Goal: Check status: Check status

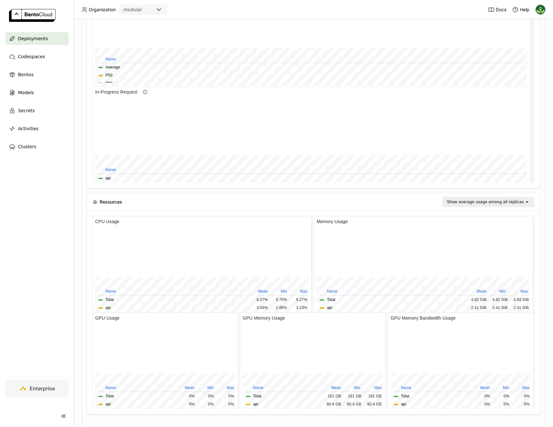
scroll to position [436, 0]
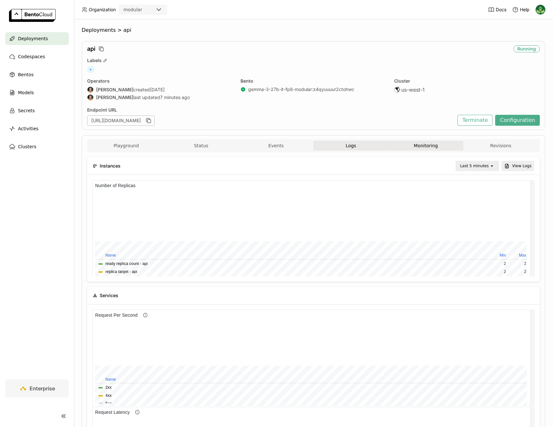
click at [360, 144] on button "Logs" at bounding box center [350, 146] width 75 height 10
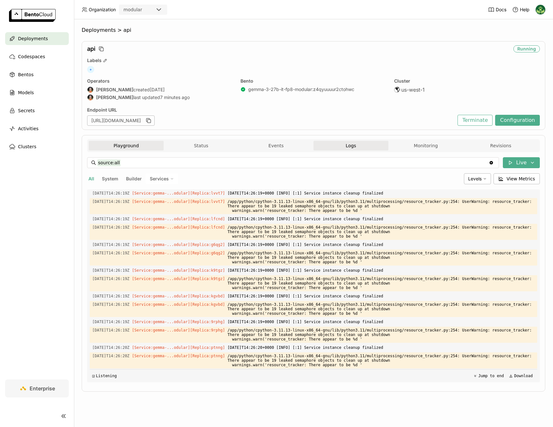
click at [121, 147] on button "Playground" at bounding box center [126, 146] width 75 height 10
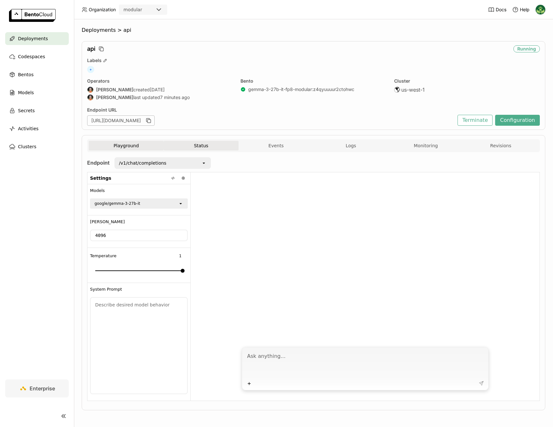
click at [202, 149] on button "Status" at bounding box center [201, 146] width 75 height 10
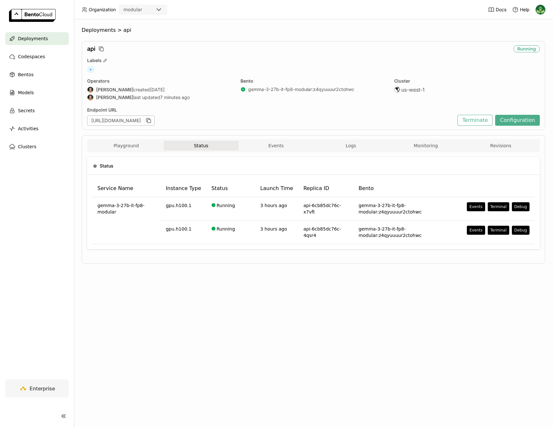
click at [272, 152] on div "Status Service Name Instance Type Status Launch Time Replica ID Bento gemma-3-2…" at bounding box center [313, 205] width 453 height 107
click at [274, 148] on button "Events" at bounding box center [276, 146] width 75 height 10
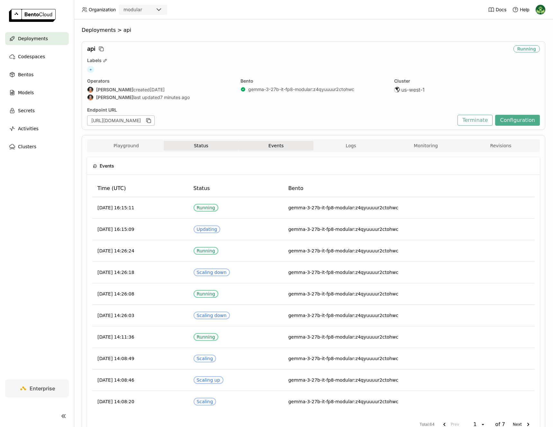
click at [219, 145] on button "Status" at bounding box center [201, 146] width 75 height 10
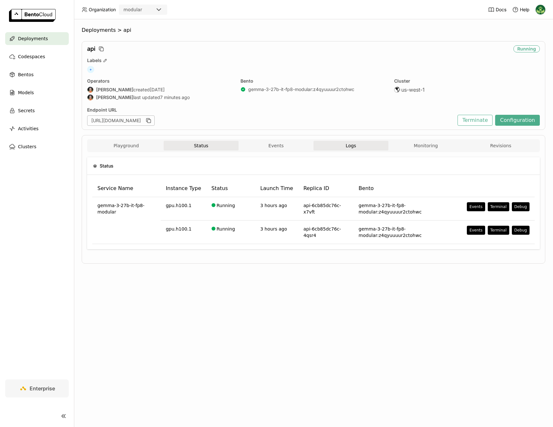
click at [349, 148] on span "Logs" at bounding box center [351, 146] width 10 height 6
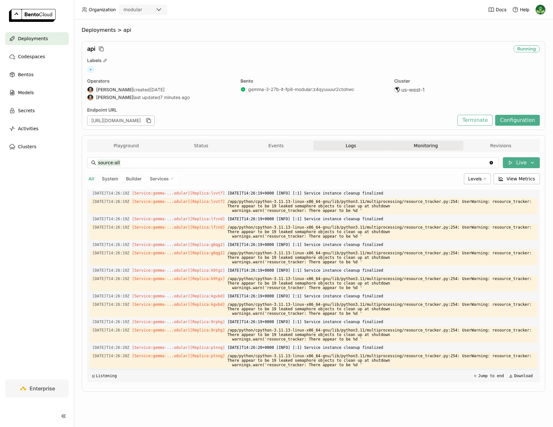
click at [411, 146] on button "Monitoring" at bounding box center [425, 146] width 75 height 10
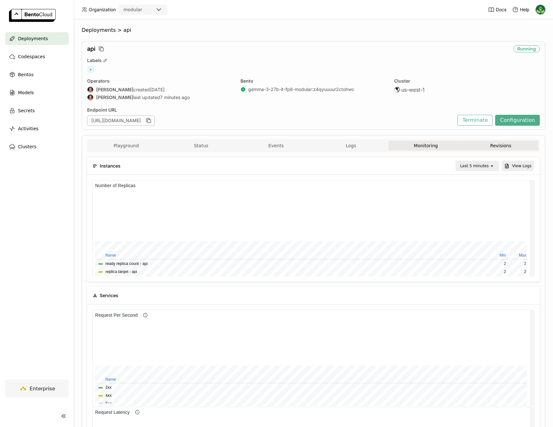
click at [481, 149] on button "Revisions" at bounding box center [500, 146] width 75 height 10
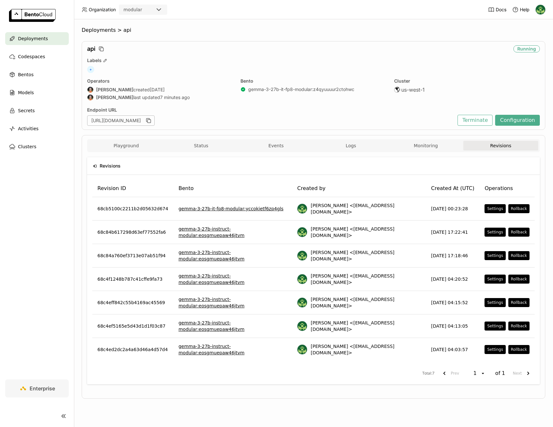
click at [28, 38] on span "Deployments" at bounding box center [33, 39] width 30 height 8
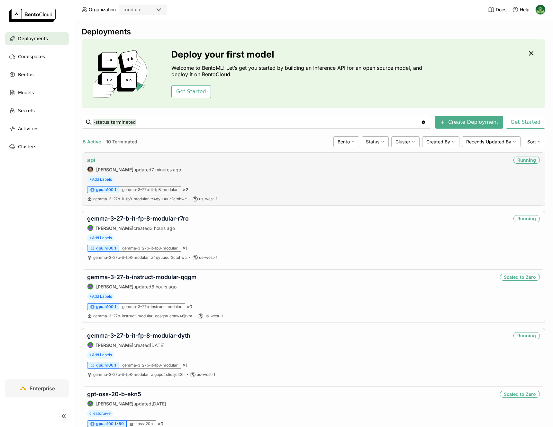
click at [95, 159] on link "api" at bounding box center [91, 160] width 8 height 7
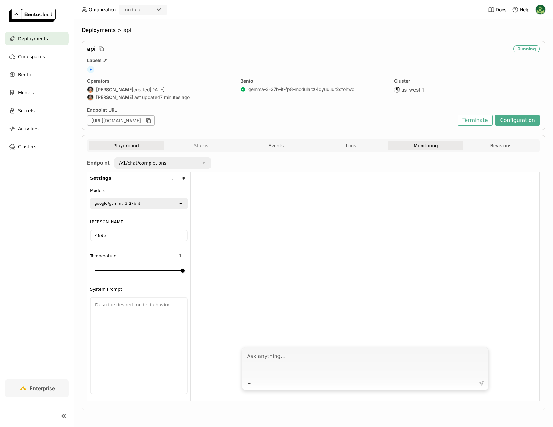
click at [421, 141] on button "Monitoring" at bounding box center [425, 146] width 75 height 10
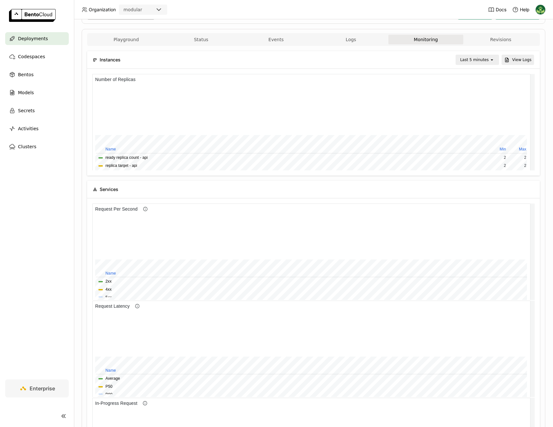
scroll to position [116, 0]
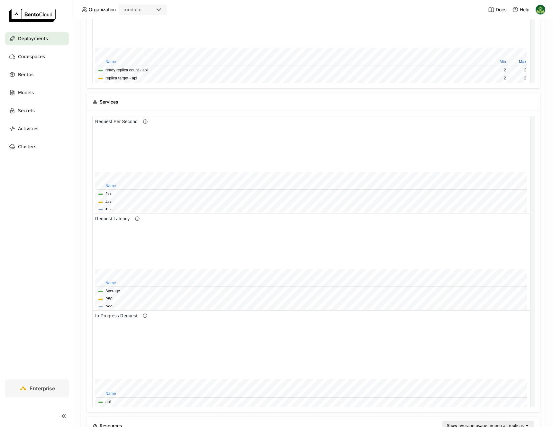
scroll to position [436, 0]
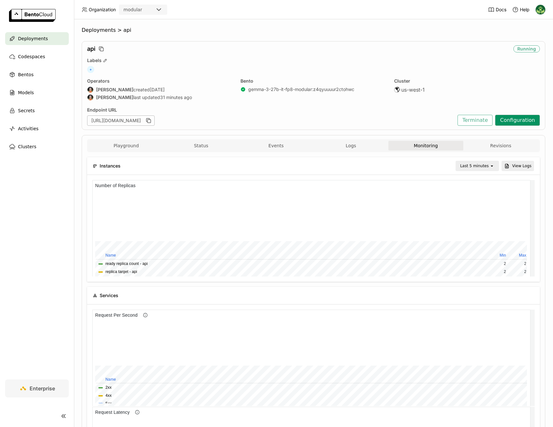
click at [512, 123] on button "Configuration" at bounding box center [517, 120] width 45 height 11
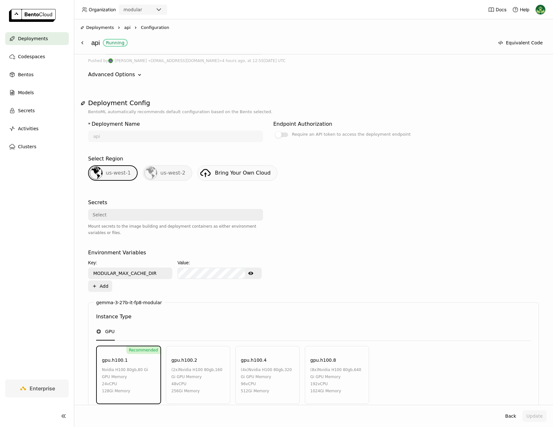
scroll to position [201, 0]
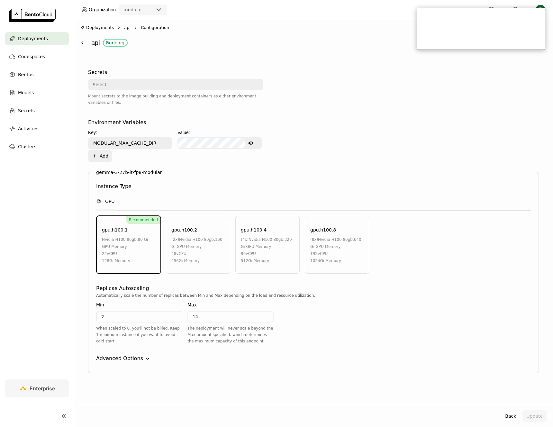
click at [144, 357] on icon "Down" at bounding box center [147, 359] width 6 height 6
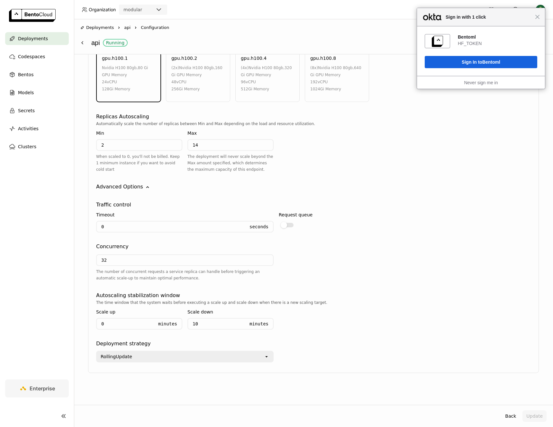
click at [537, 19] on div "Close Sign in with 1 click" at bounding box center [481, 17] width 128 height 18
click at [539, 20] on div "Close Sign in with 1 click" at bounding box center [481, 17] width 128 height 18
click at [494, 180] on div "gemma-3-27b-it-fp8-modular Instance Type GPU Recommended gpu.h100.1 nvidia h100…" at bounding box center [313, 186] width 451 height 373
click at [537, 18] on span "Close" at bounding box center [537, 16] width 5 height 5
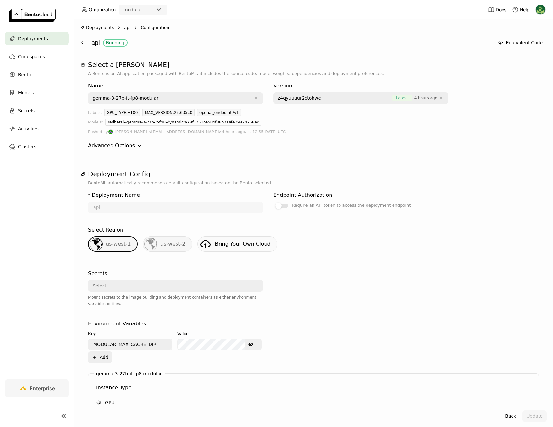
click at [95, 29] on span "Deployments" at bounding box center [100, 27] width 28 height 6
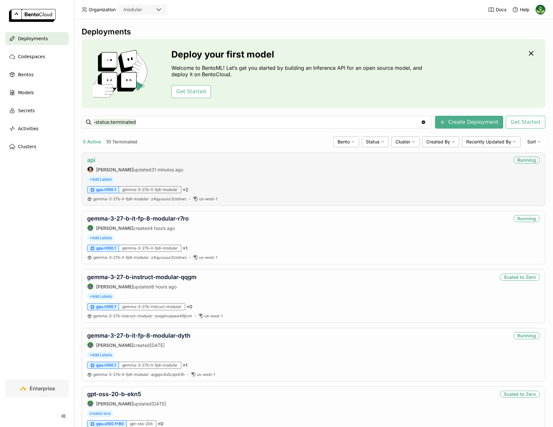
click at [94, 160] on link "api" at bounding box center [91, 160] width 8 height 7
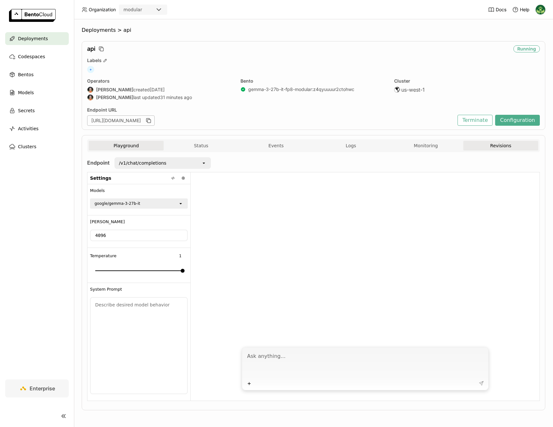
click at [481, 150] on button "Revisions" at bounding box center [500, 146] width 75 height 10
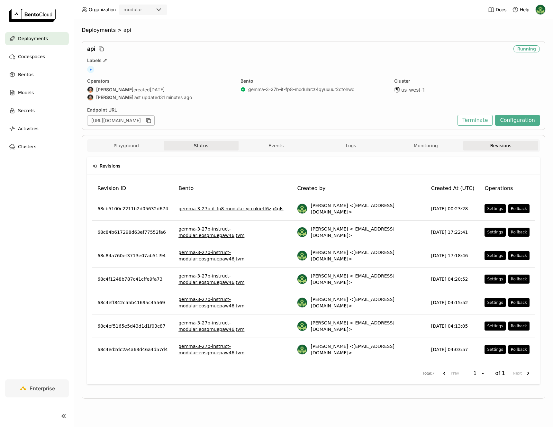
click at [197, 146] on button "Status" at bounding box center [201, 146] width 75 height 10
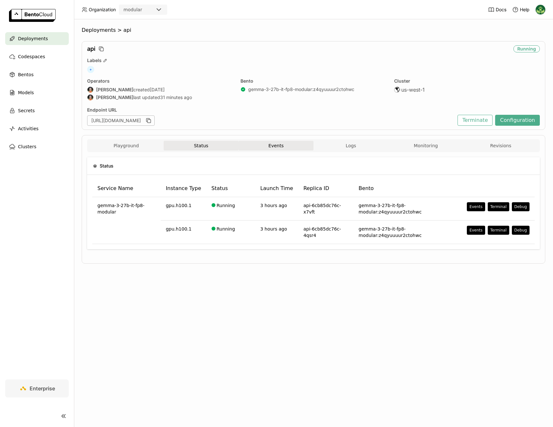
click at [296, 146] on button "Events" at bounding box center [276, 146] width 75 height 10
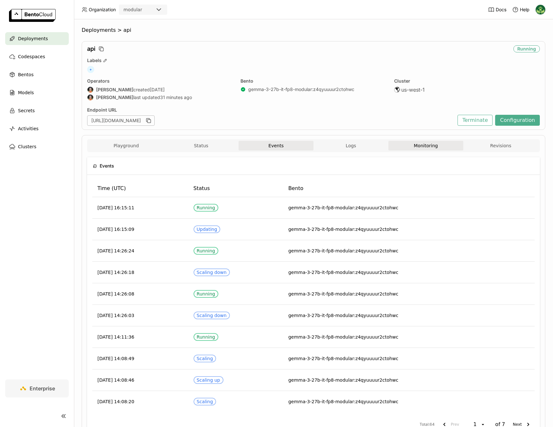
click at [428, 147] on button "Monitoring" at bounding box center [425, 146] width 75 height 10
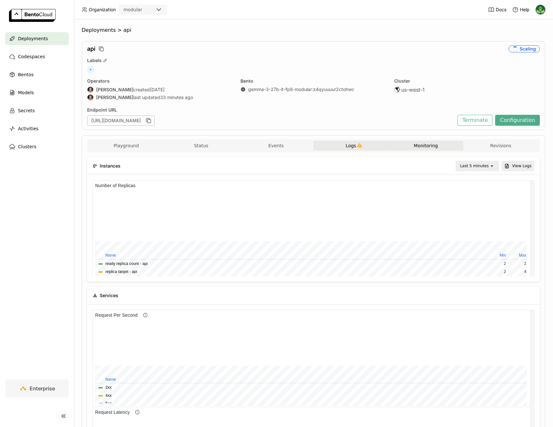
click at [349, 148] on span "Logs" at bounding box center [351, 146] width 10 height 6
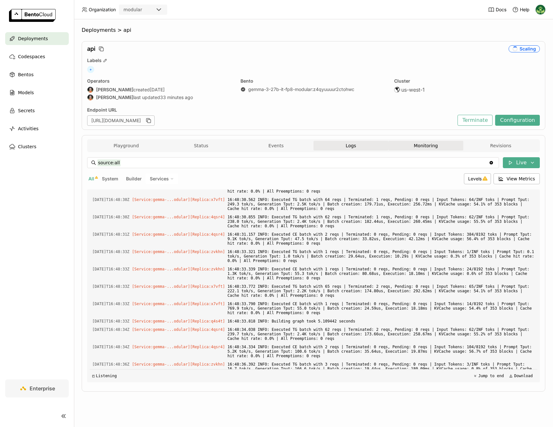
scroll to position [4618, 0]
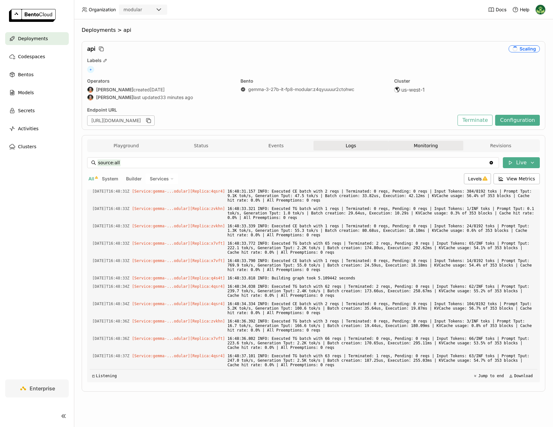
click at [439, 145] on button "Monitoring" at bounding box center [425, 146] width 75 height 10
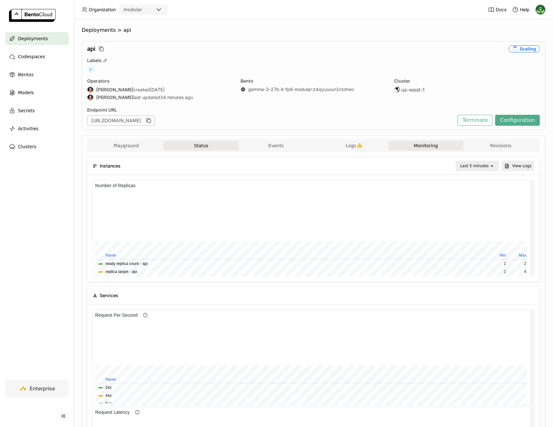
click at [215, 145] on button "Status" at bounding box center [201, 146] width 75 height 10
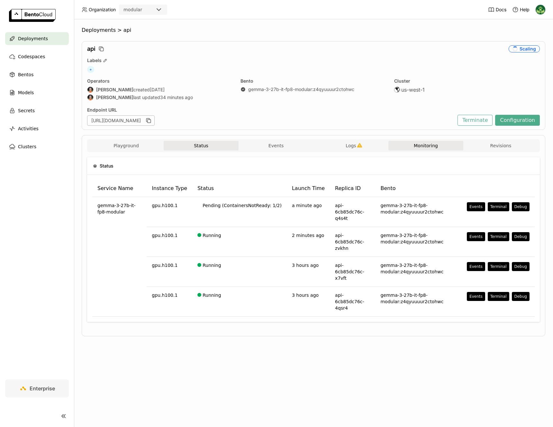
click at [441, 146] on button "Monitoring" at bounding box center [425, 146] width 75 height 10
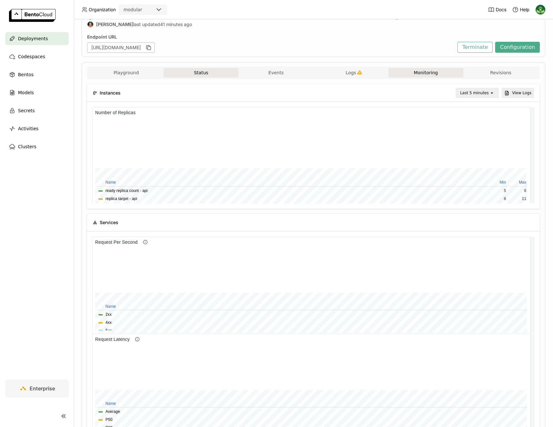
click at [192, 71] on button "Status" at bounding box center [201, 73] width 75 height 10
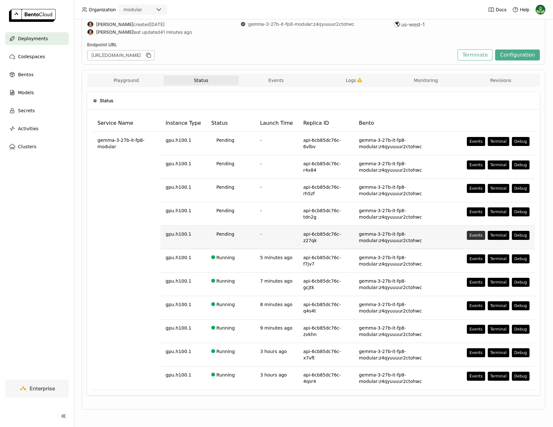
click at [470, 234] on div "Events" at bounding box center [475, 235] width 13 height 5
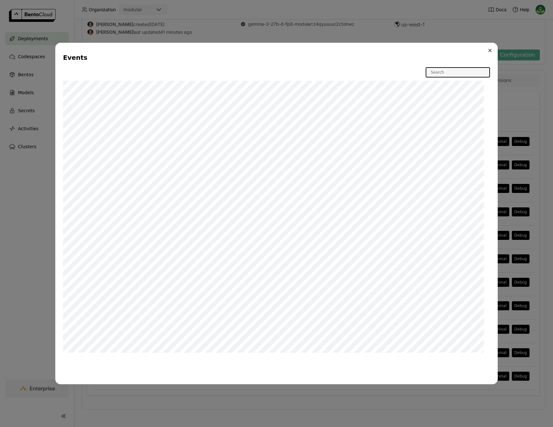
click at [489, 50] on icon "Close" at bounding box center [489, 50] width 3 height 3
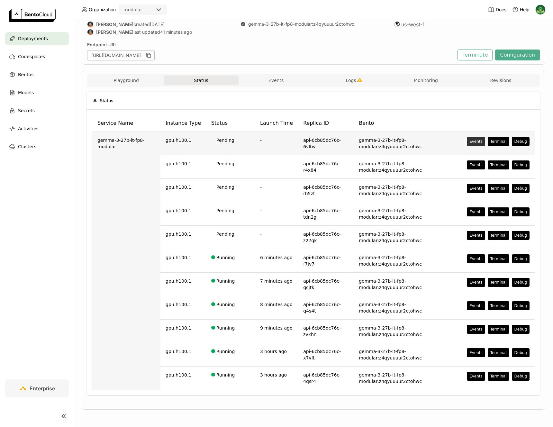
click at [476, 140] on div "Events" at bounding box center [475, 141] width 13 height 5
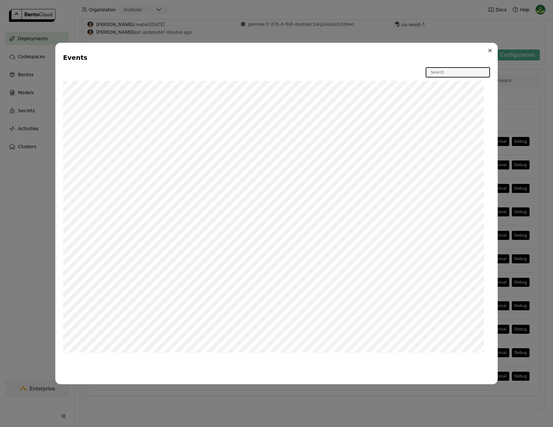
click at [494, 51] on button "Close" at bounding box center [490, 51] width 8 height 8
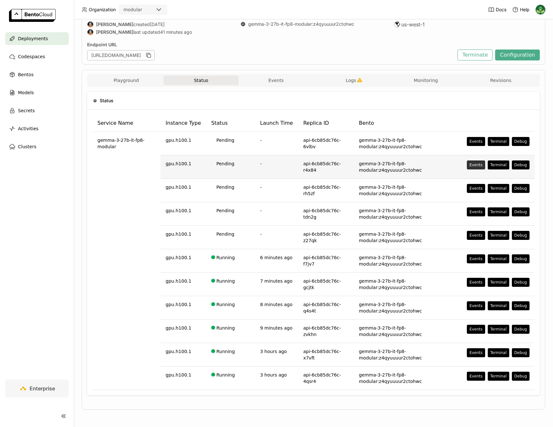
click at [469, 167] on div "Events" at bounding box center [475, 164] width 13 height 5
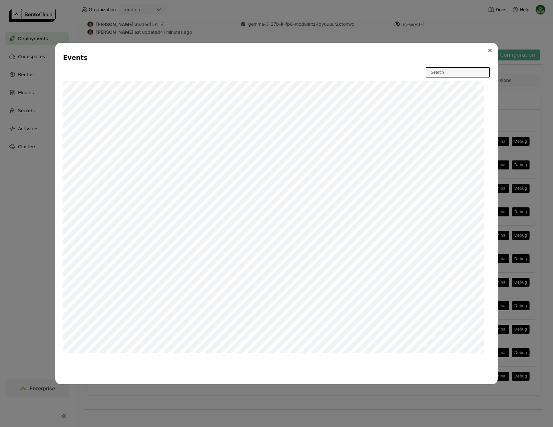
click at [488, 51] on icon "Close" at bounding box center [489, 50] width 3 height 3
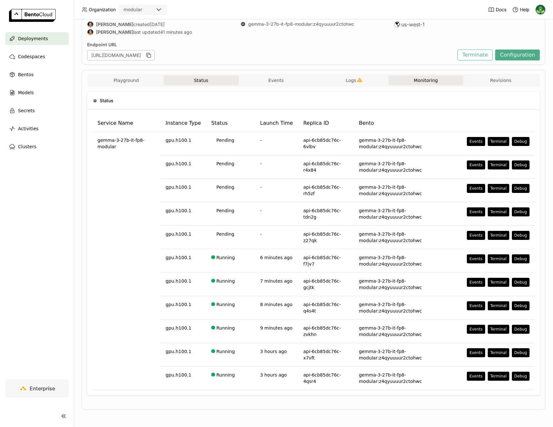
click at [430, 80] on button "Monitoring" at bounding box center [425, 81] width 75 height 10
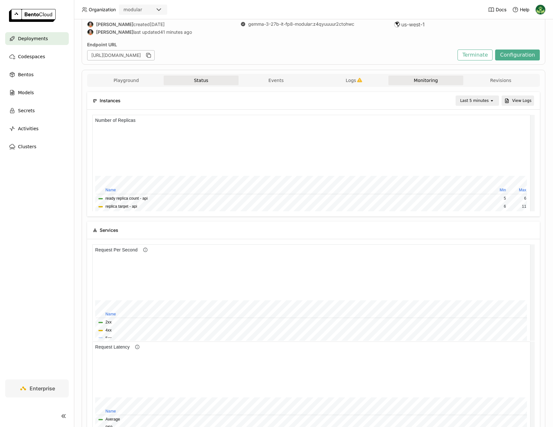
click at [210, 78] on button "Status" at bounding box center [201, 81] width 75 height 10
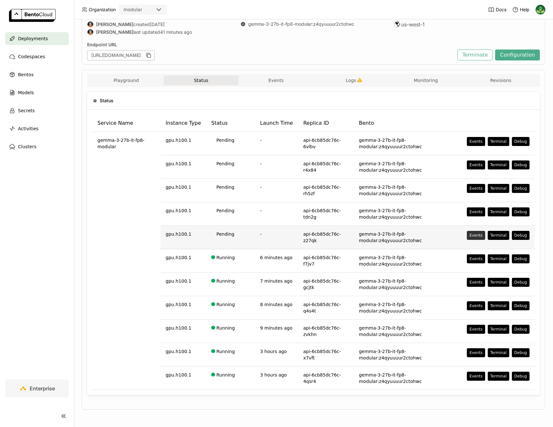
click at [469, 235] on div "Events" at bounding box center [475, 235] width 13 height 5
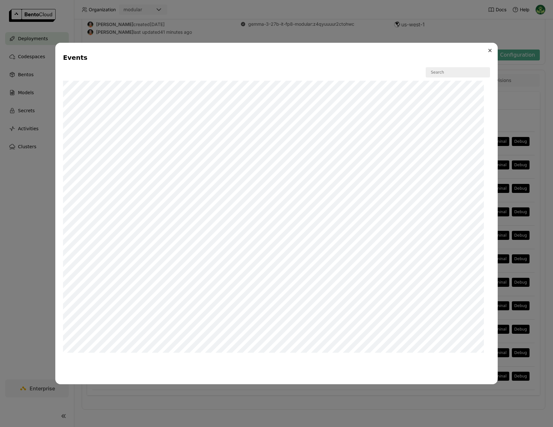
click at [490, 52] on button "Close" at bounding box center [490, 51] width 8 height 8
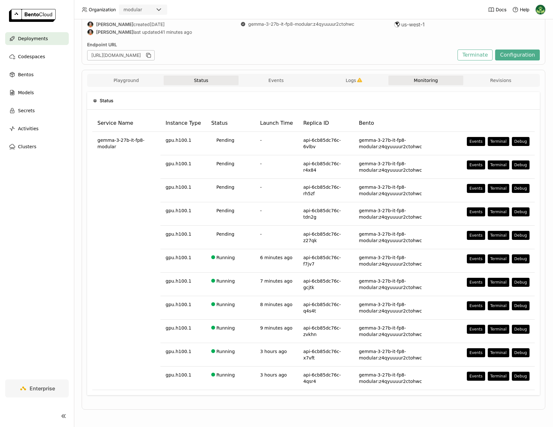
click at [440, 84] on button "Monitoring" at bounding box center [425, 81] width 75 height 10
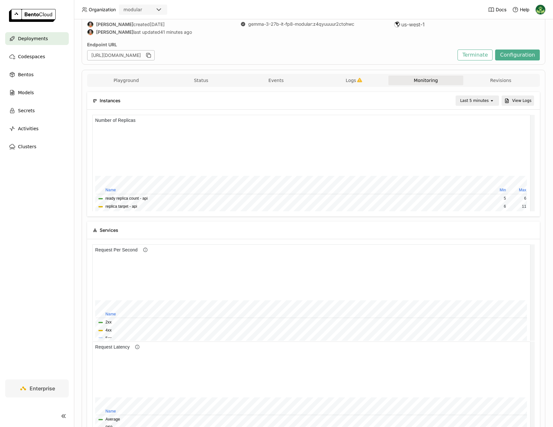
click at [465, 97] on div "Last 5 minutes" at bounding box center [474, 100] width 29 height 6
click at [468, 134] on div "Last 30 minutes" at bounding box center [473, 135] width 31 height 13
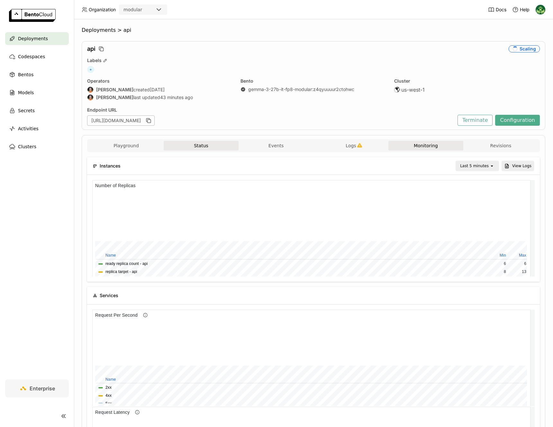
click at [192, 150] on button "Status" at bounding box center [201, 146] width 75 height 10
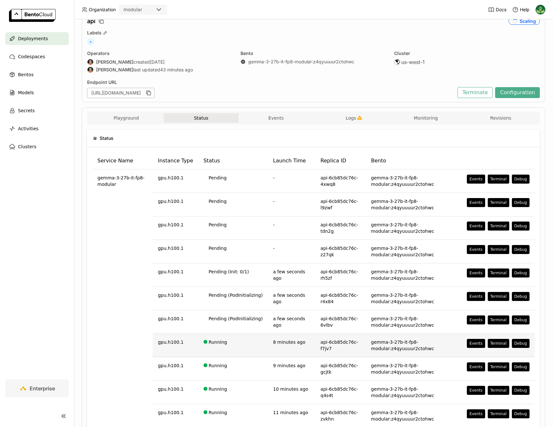
scroll to position [41, 0]
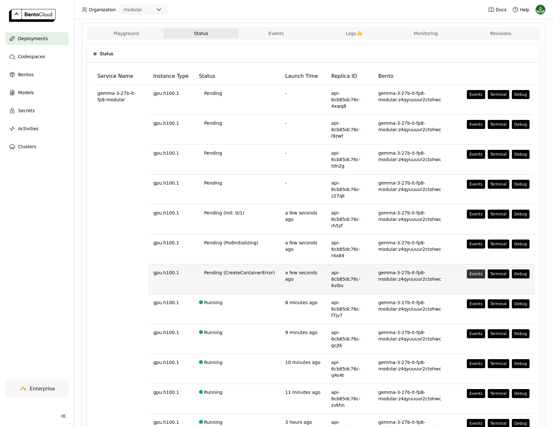
click at [472, 271] on div "Events" at bounding box center [475, 273] width 13 height 5
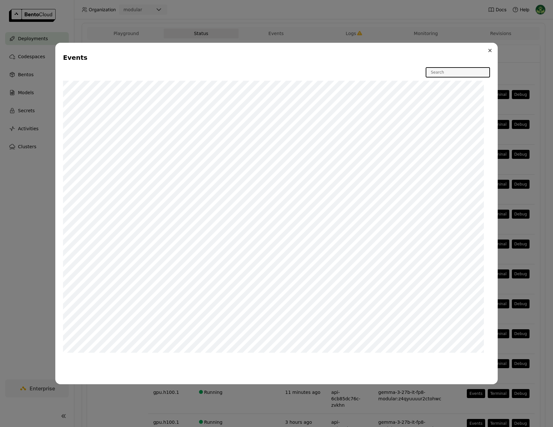
click at [491, 50] on icon "Close" at bounding box center [490, 50] width 3 height 3
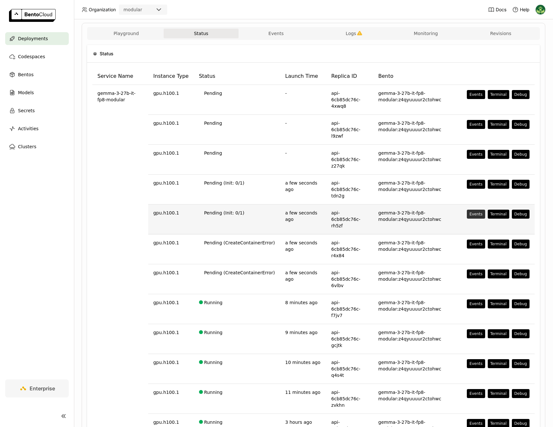
click at [476, 212] on div "Events" at bounding box center [475, 214] width 13 height 5
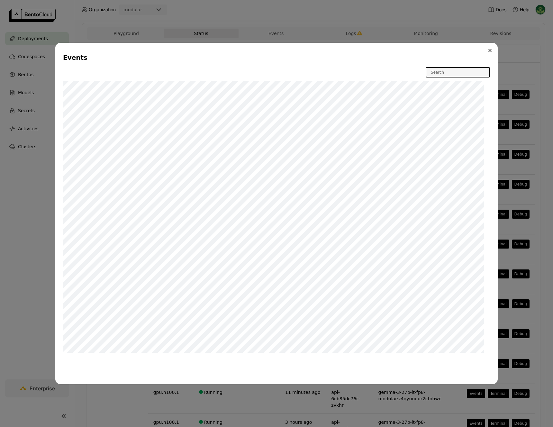
click at [487, 51] on button "Close" at bounding box center [490, 51] width 8 height 8
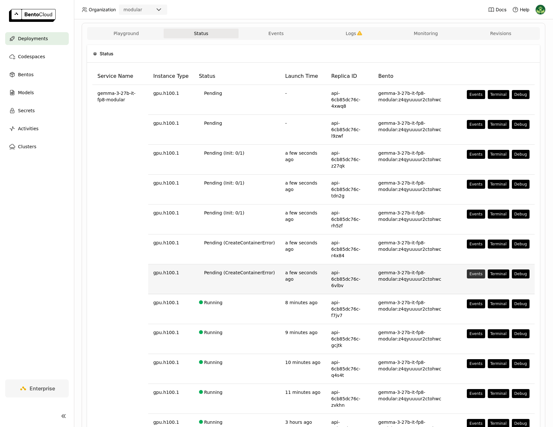
click at [469, 271] on div "Events" at bounding box center [475, 273] width 13 height 5
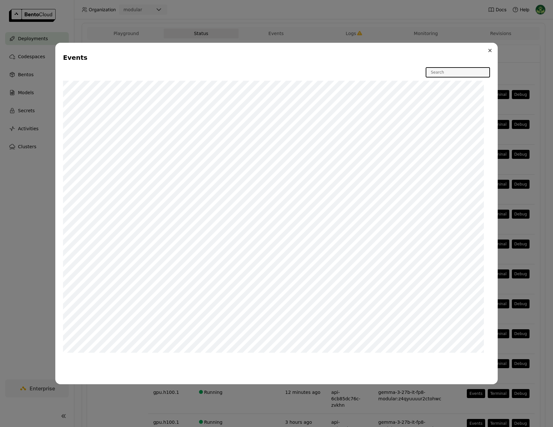
click at [491, 51] on icon "Close" at bounding box center [489, 50] width 3 height 3
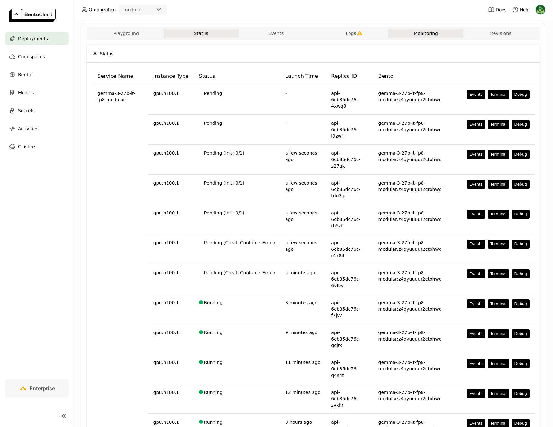
click at [417, 32] on button "Monitoring" at bounding box center [425, 34] width 75 height 10
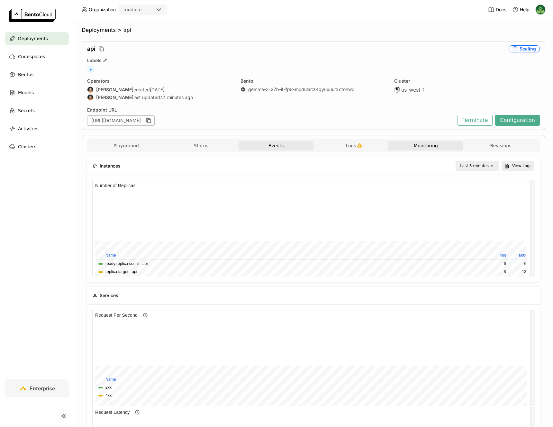
click at [282, 148] on button "Events" at bounding box center [276, 146] width 75 height 10
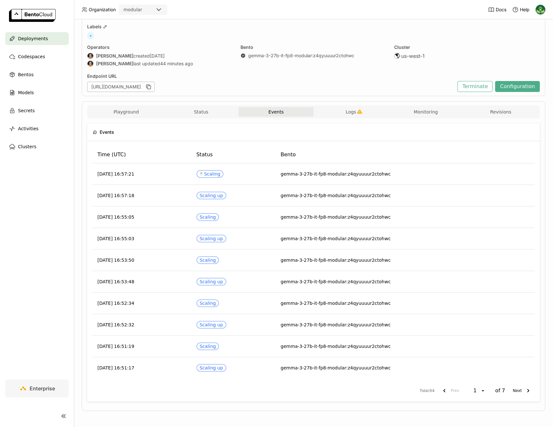
scroll to position [35, 0]
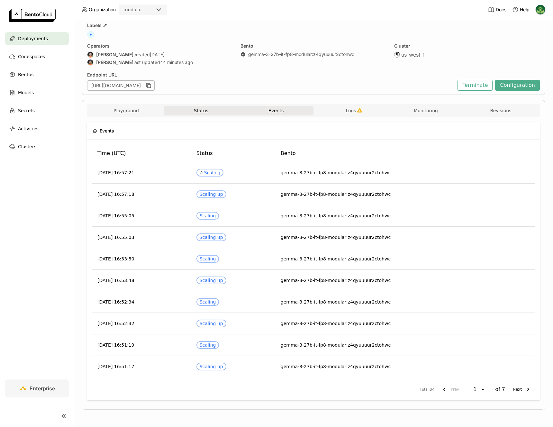
click at [186, 109] on button "Status" at bounding box center [201, 111] width 75 height 10
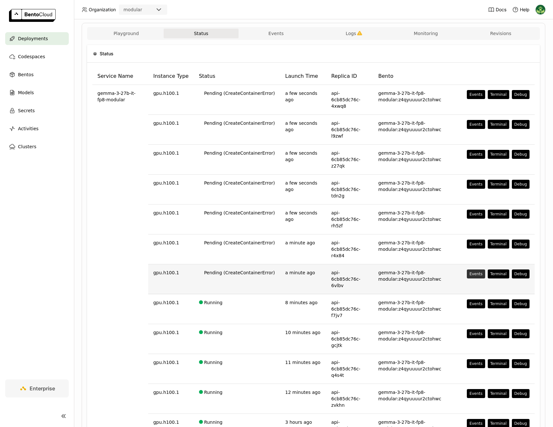
click at [469, 271] on div "Events" at bounding box center [475, 273] width 13 height 5
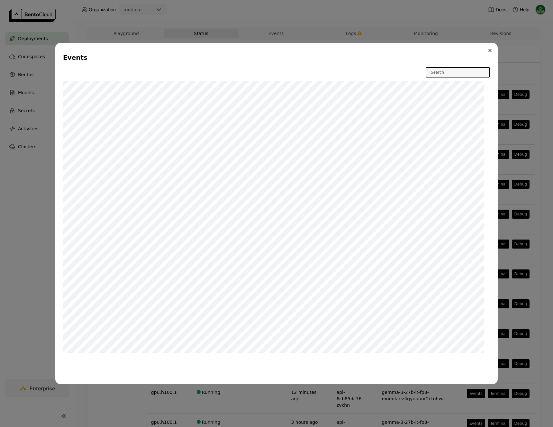
click at [493, 51] on button "Close" at bounding box center [490, 51] width 8 height 8
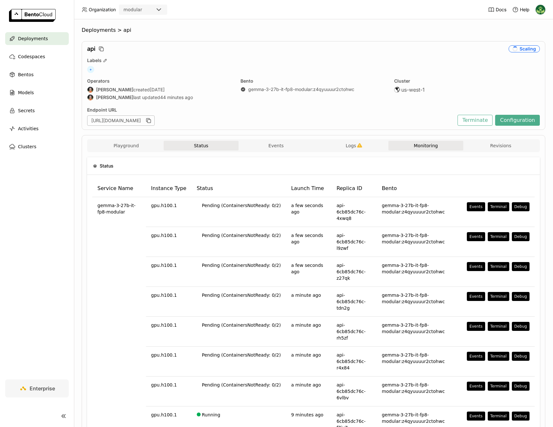
click at [423, 144] on button "Monitoring" at bounding box center [425, 146] width 75 height 10
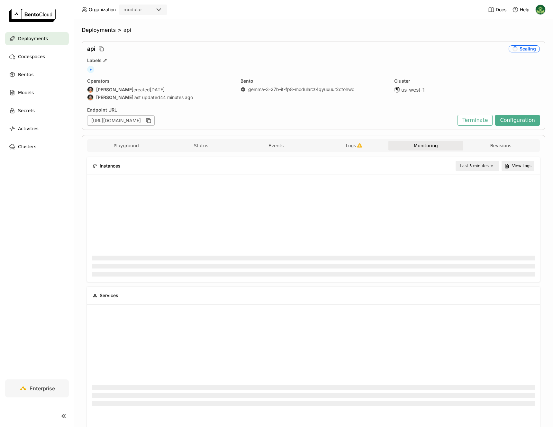
click at [466, 164] on div "Last 5 minutes" at bounding box center [474, 166] width 29 height 6
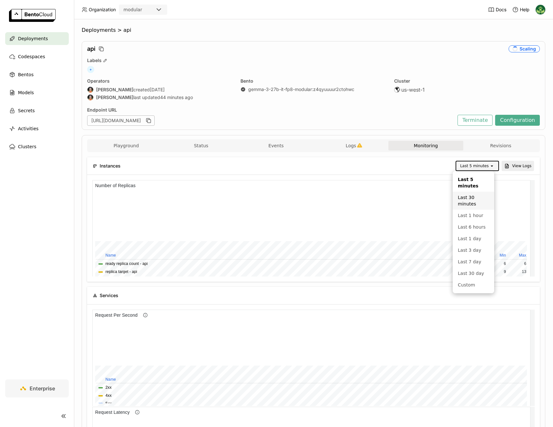
click at [469, 199] on div "Last 30 minutes" at bounding box center [473, 200] width 31 height 13
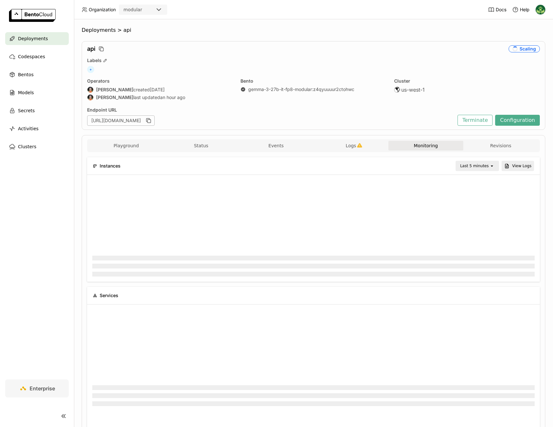
scroll to position [94, 435]
click at [195, 145] on button "Status" at bounding box center [201, 146] width 75 height 10
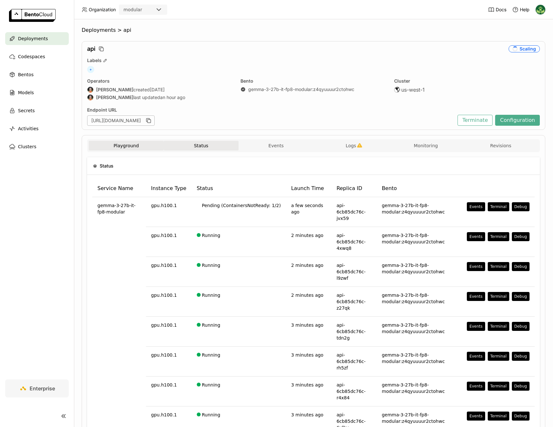
click at [118, 146] on button "Playground" at bounding box center [126, 146] width 75 height 10
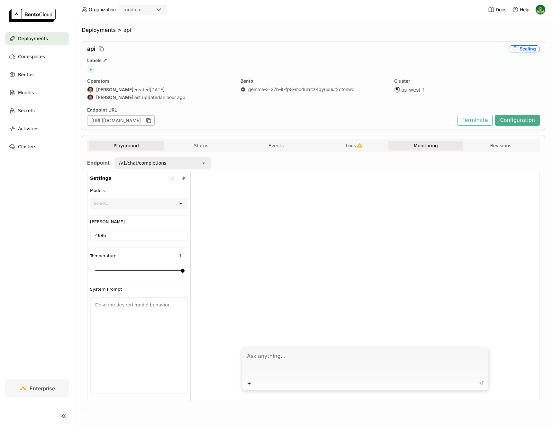
click at [403, 148] on button "Monitoring" at bounding box center [425, 146] width 75 height 10
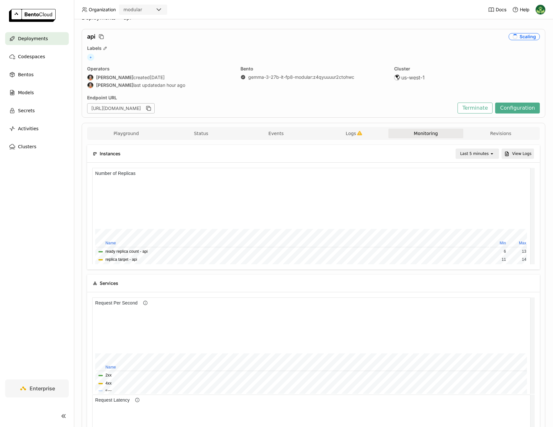
scroll to position [109, 0]
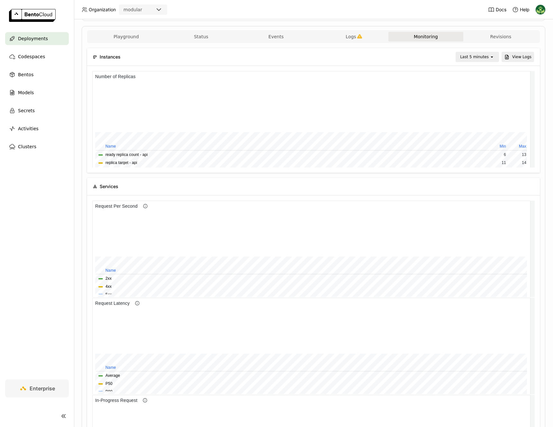
click at [481, 57] on div "Last 5 minutes" at bounding box center [474, 57] width 29 height 6
click at [474, 93] on div "Last 30 minutes" at bounding box center [473, 91] width 31 height 13
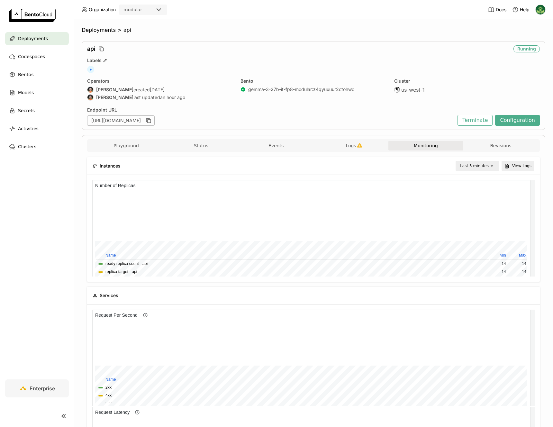
click at [479, 169] on div "Last 5 minutes" at bounding box center [472, 165] width 33 height 9
click at [477, 195] on div "Last 30 minutes" at bounding box center [473, 200] width 31 height 13
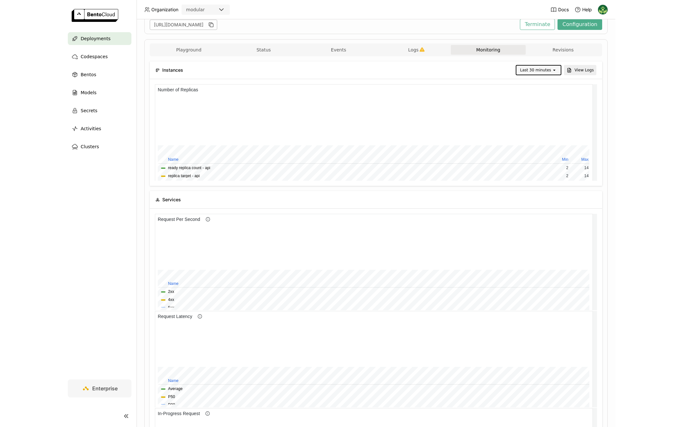
scroll to position [8, 0]
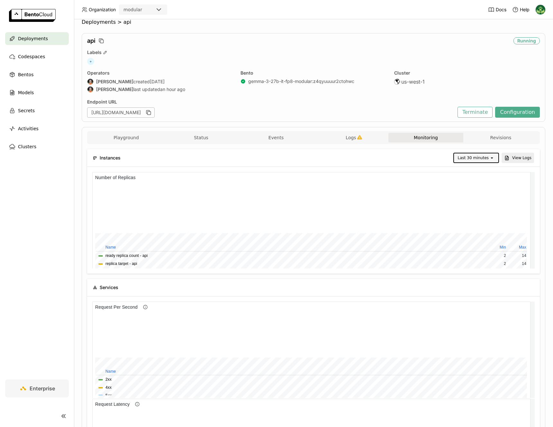
click at [469, 159] on div "Last 30 minutes" at bounding box center [473, 158] width 31 height 6
click at [471, 192] on div "Last 30 minutes" at bounding box center [473, 186] width 34 height 13
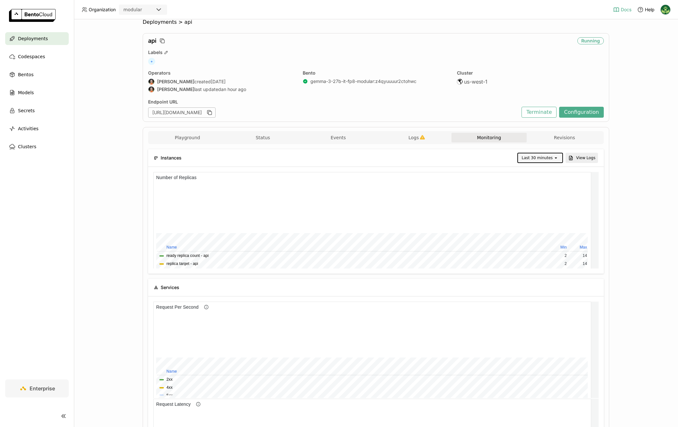
scroll to position [94, 220]
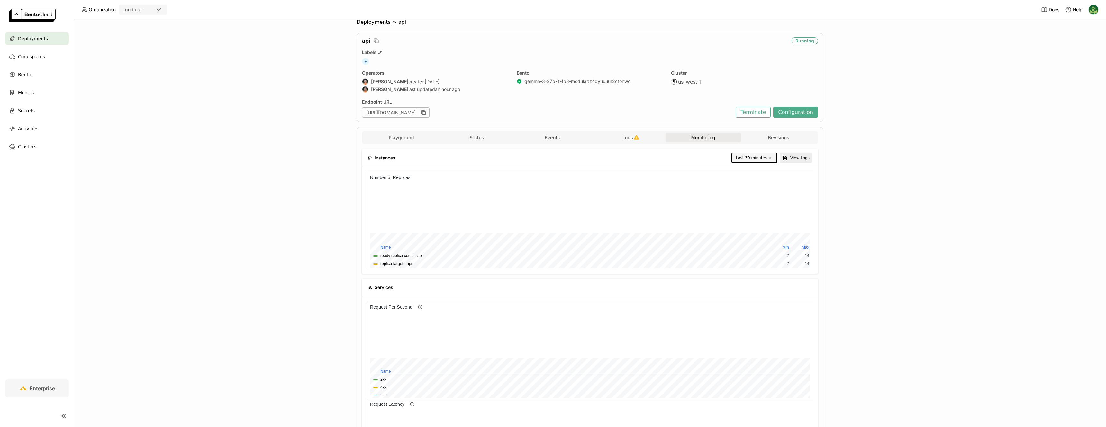
click at [548, 160] on div "Deployments > api api Running Labels + Operators Sean Sheng created 8 days ago …" at bounding box center [590, 223] width 1032 height 408
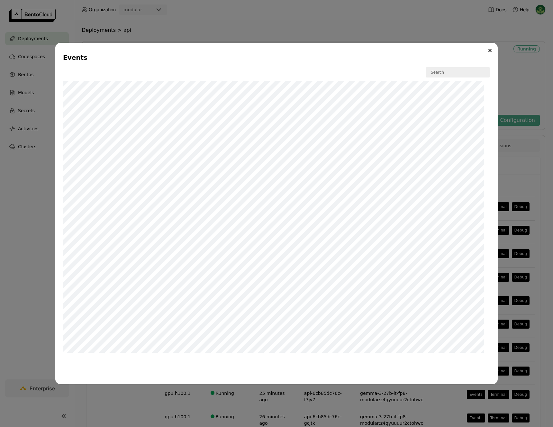
scroll to position [136, 0]
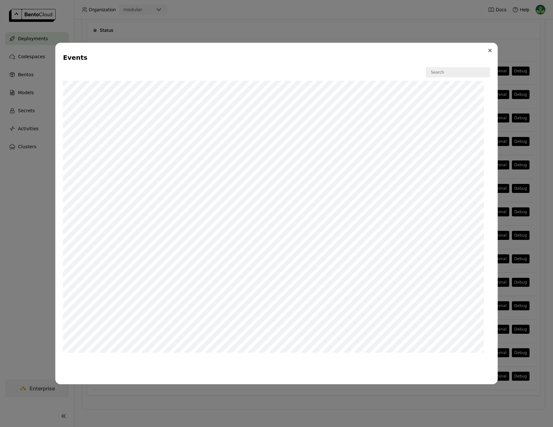
click at [491, 50] on icon "Close" at bounding box center [489, 50] width 3 height 3
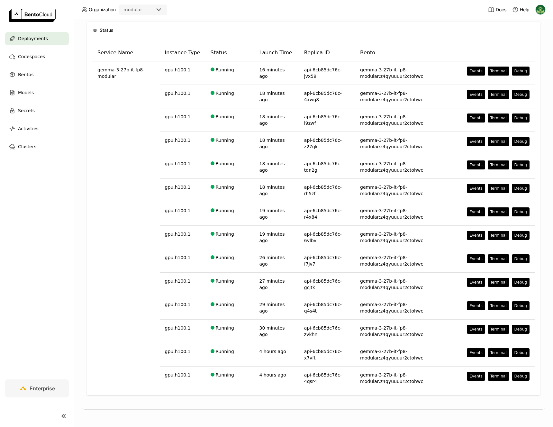
scroll to position [0, 0]
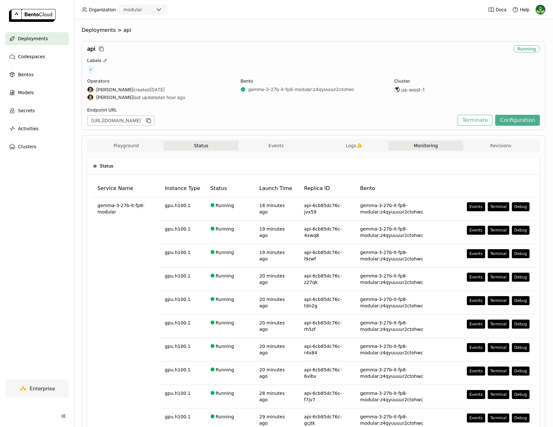
click at [418, 147] on button "Monitoring" at bounding box center [425, 146] width 75 height 10
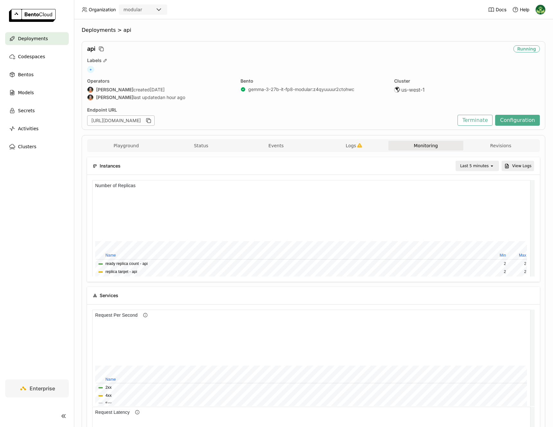
click at [465, 170] on div "Last 5 minutes" at bounding box center [472, 165] width 33 height 9
click at [461, 195] on div "Last 30 minutes" at bounding box center [473, 200] width 31 height 13
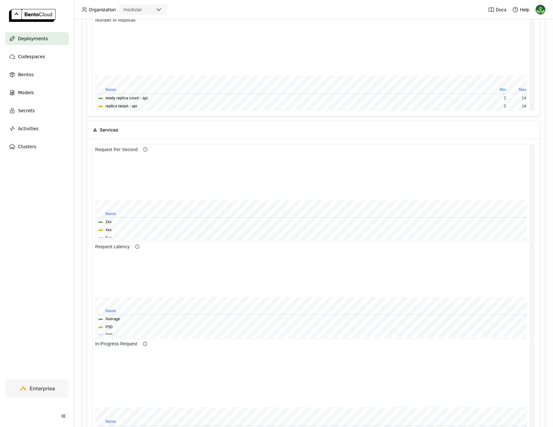
scroll to position [124, 0]
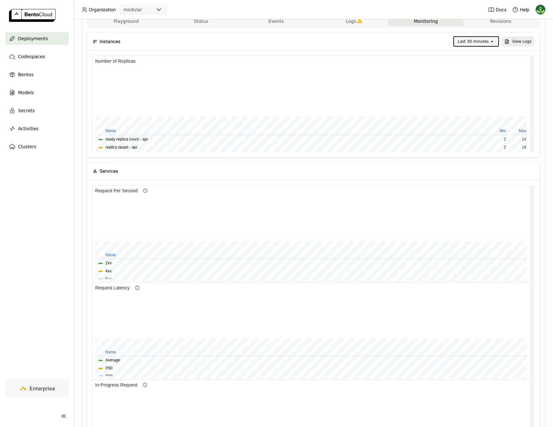
click at [535, 231] on div "Playground Status Events Logs Monitoring Revisions Endpoint /v1/chat/completion…" at bounding box center [314, 366] width 464 height 711
click at [464, 43] on div "Last 30 minutes" at bounding box center [473, 41] width 31 height 6
click at [462, 56] on div "Last 5 minutes" at bounding box center [473, 55] width 34 height 6
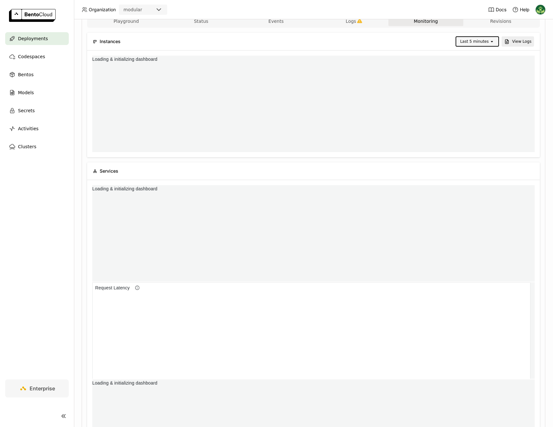
scroll to position [3, 3]
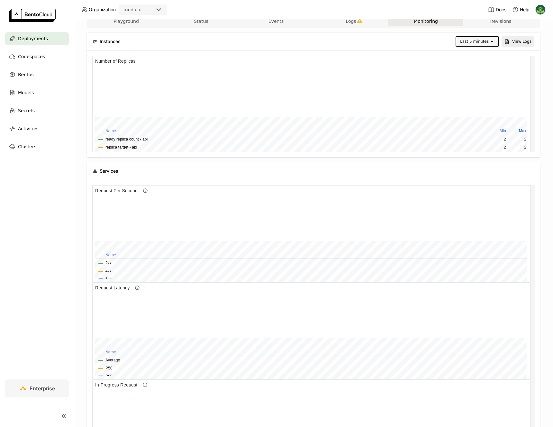
click at [297, 41] on div "Last 5 minutes open View Logs" at bounding box center [330, 41] width 407 height 10
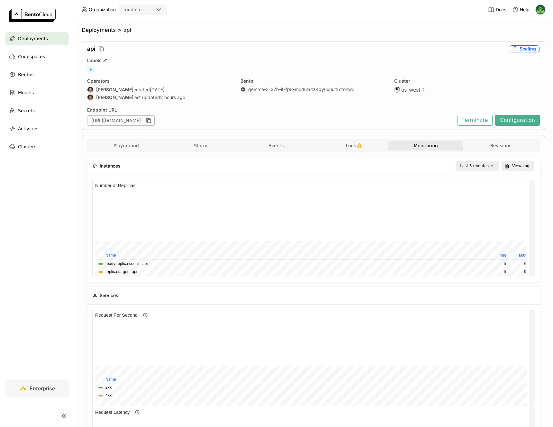
scroll to position [127, 0]
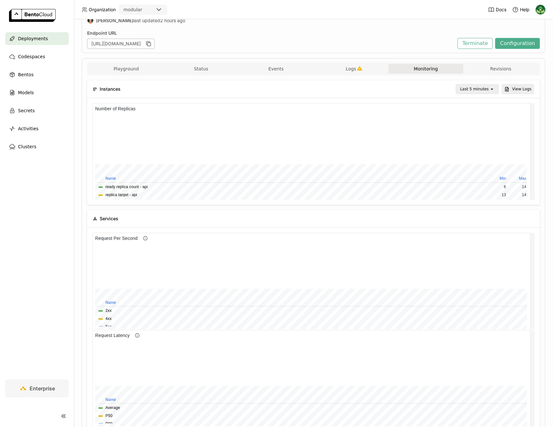
scroll to position [163, 0]
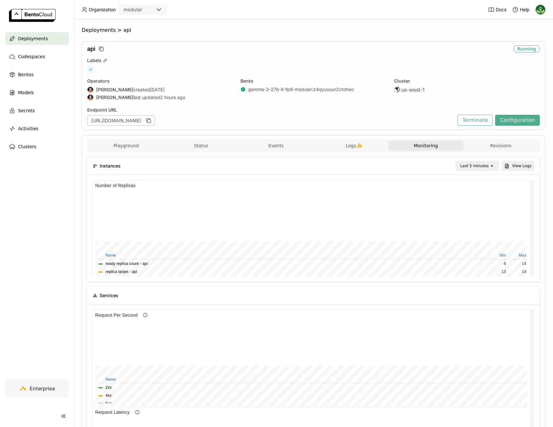
click at [472, 169] on div "Last 5 minutes" at bounding box center [474, 166] width 29 height 6
click at [470, 204] on div "Last 30 minutes" at bounding box center [473, 200] width 31 height 13
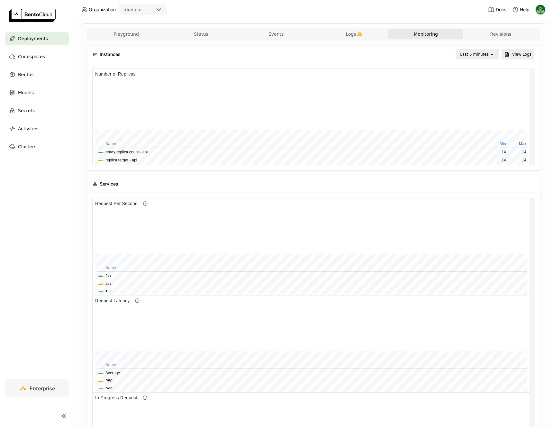
scroll to position [168, 0]
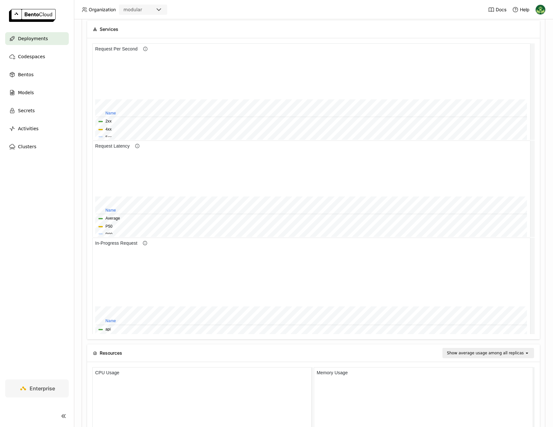
scroll to position [292, 0]
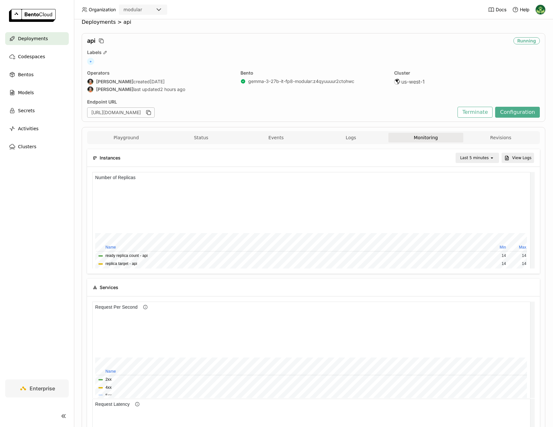
click at [474, 161] on div "Last 5 minutes" at bounding box center [474, 158] width 29 height 6
click at [471, 216] on div "Last 6 hours" at bounding box center [473, 219] width 31 height 6
click at [472, 158] on div "Last 6 hours" at bounding box center [477, 158] width 24 height 6
click at [473, 160] on div "Last 6 hours" at bounding box center [477, 158] width 24 height 6
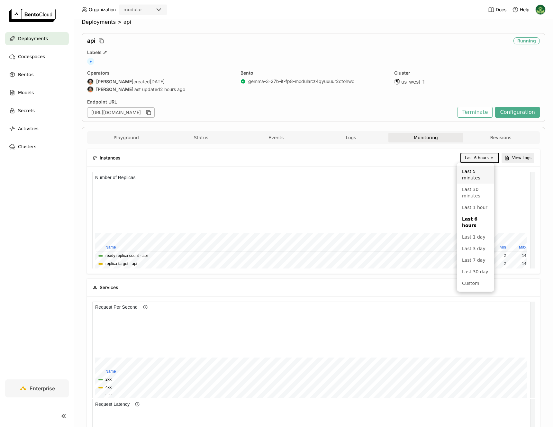
click at [471, 168] on div "Last 5 minutes" at bounding box center [475, 174] width 27 height 13
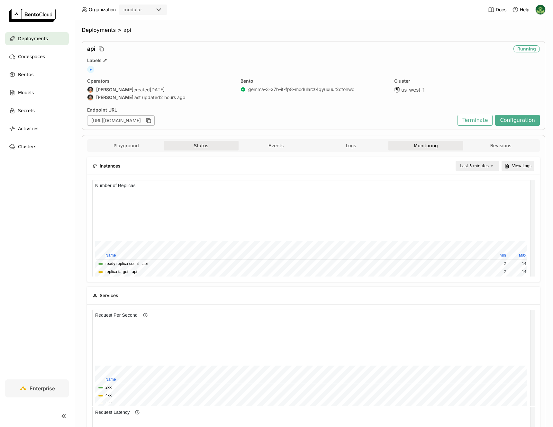
click at [206, 148] on button "Status" at bounding box center [201, 146] width 75 height 10
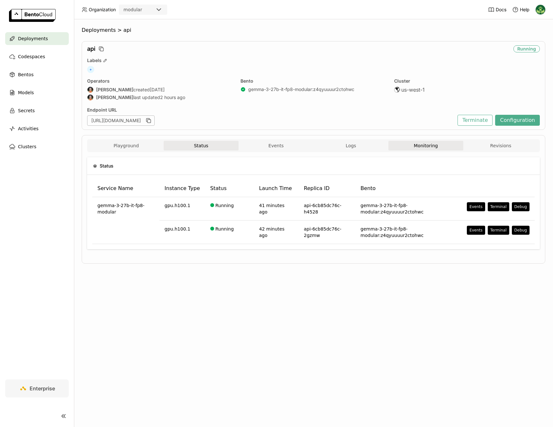
click at [433, 146] on button "Monitoring" at bounding box center [425, 146] width 75 height 10
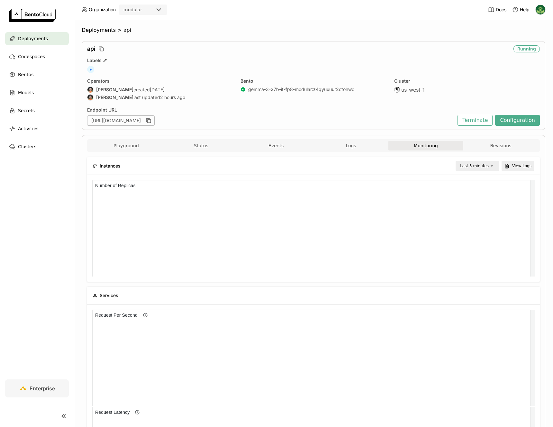
scroll to position [5, 5]
click at [467, 170] on div "Last 5 minutes" at bounding box center [472, 165] width 33 height 9
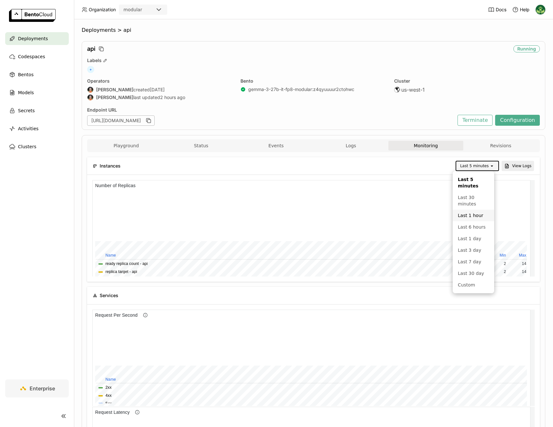
click at [473, 215] on div "Last 1 hour" at bounding box center [473, 215] width 31 height 6
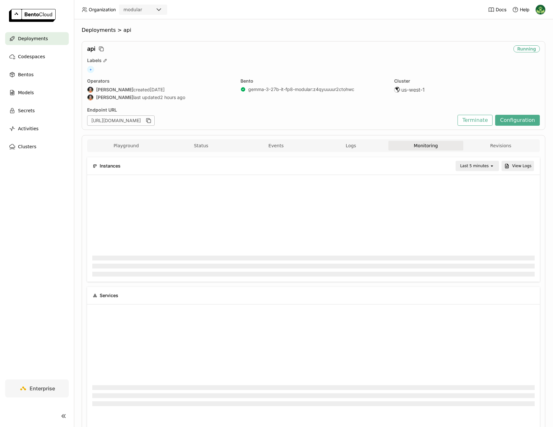
scroll to position [94, 143]
click at [466, 165] on div "Last 5 minutes" at bounding box center [474, 166] width 29 height 6
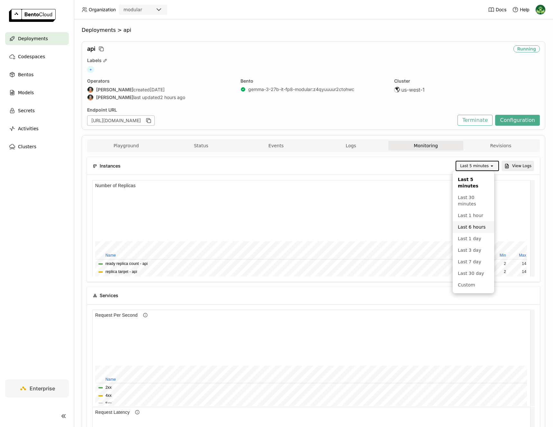
click at [477, 225] on div "Last 6 hours" at bounding box center [473, 227] width 31 height 6
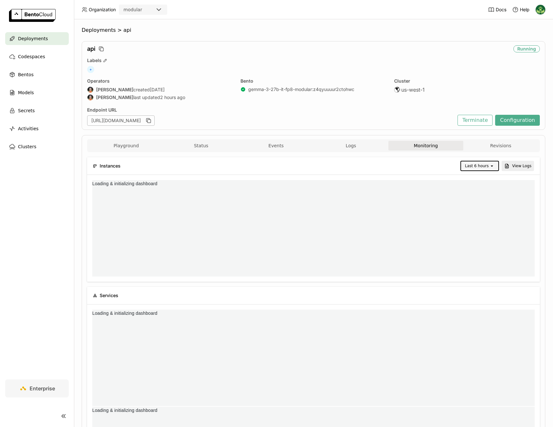
scroll to position [0, 0]
